Goal: Go to known website: Access a specific website the user already knows

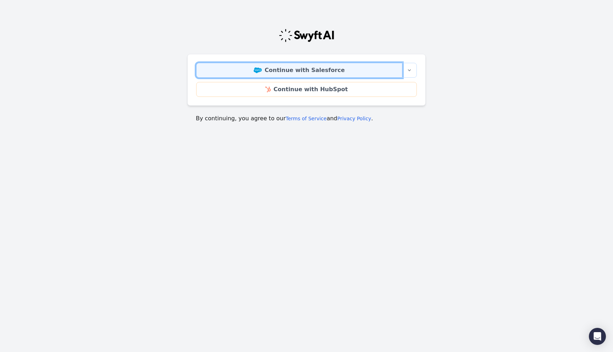
click at [305, 68] on link "Continue with Salesforce" at bounding box center [299, 70] width 206 height 15
click at [298, 72] on link "Continue with Salesforce" at bounding box center [299, 70] width 206 height 15
